Goal: Navigation & Orientation: Find specific page/section

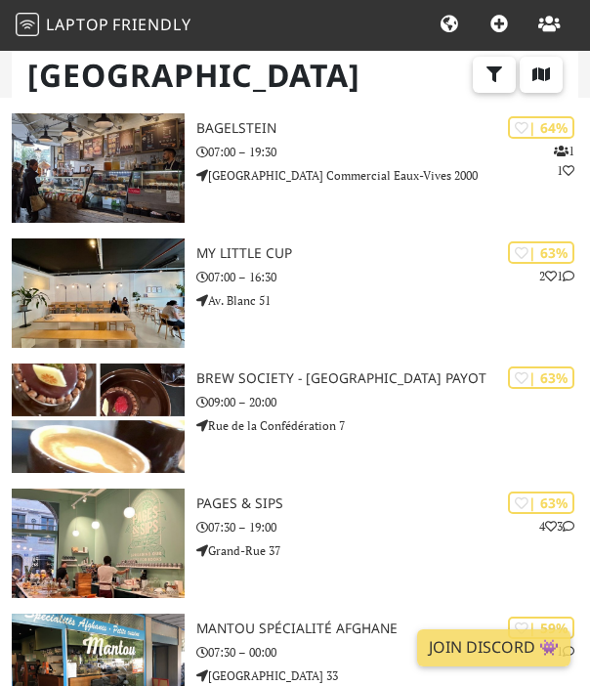
scroll to position [1387, 0]
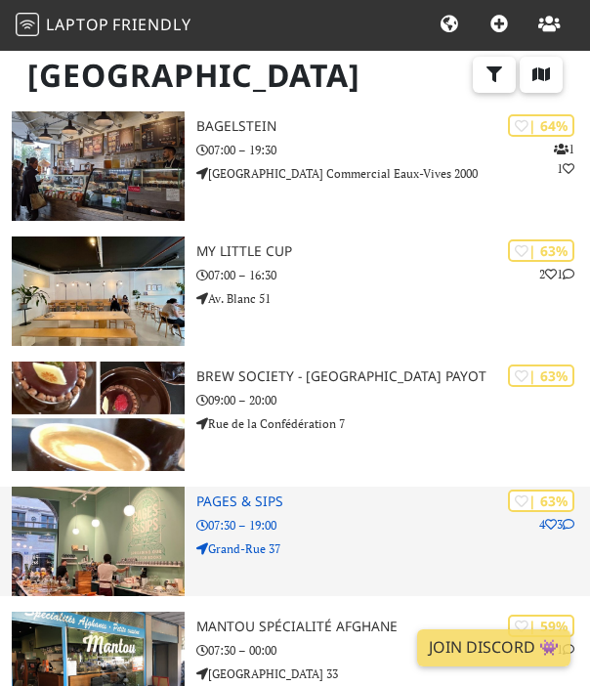
click at [66, 517] on img at bounding box center [98, 541] width 173 height 109
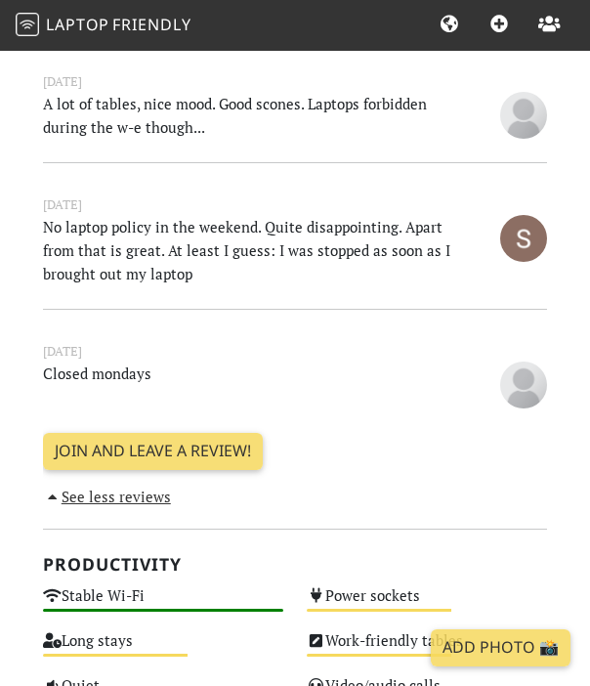
scroll to position [688, 0]
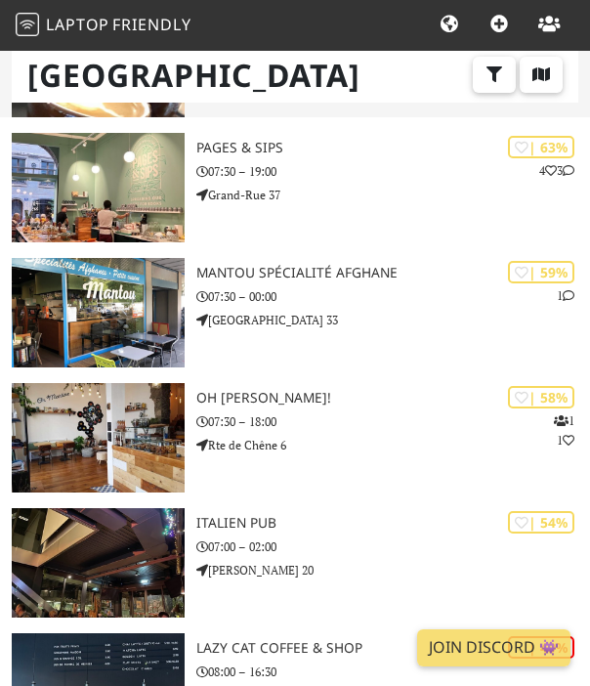
scroll to position [1739, 0]
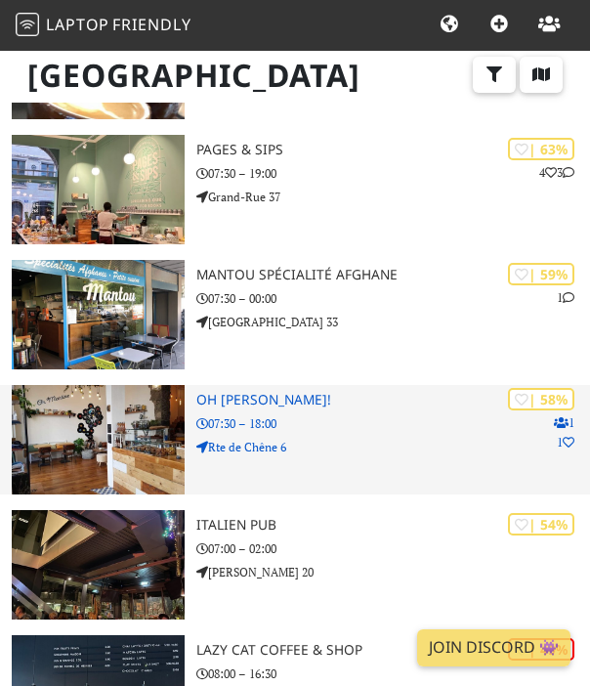
click at [92, 435] on img at bounding box center [98, 439] width 173 height 109
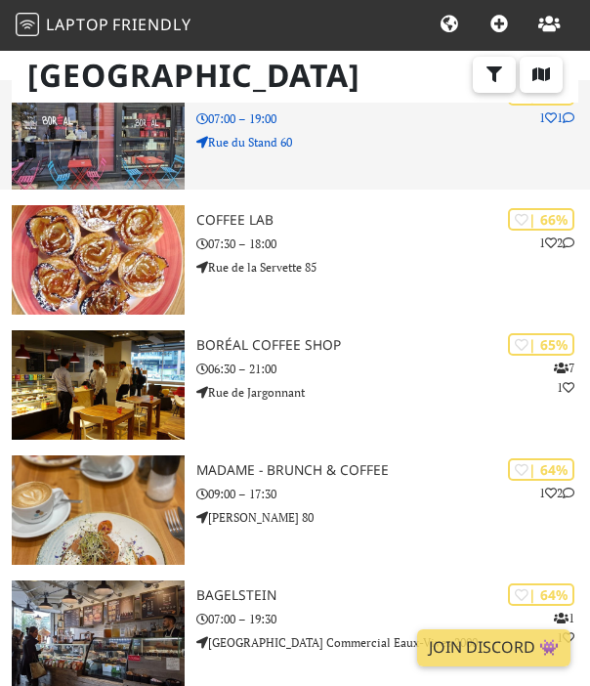
scroll to position [703, 0]
